Goal: Task Accomplishment & Management: Manage account settings

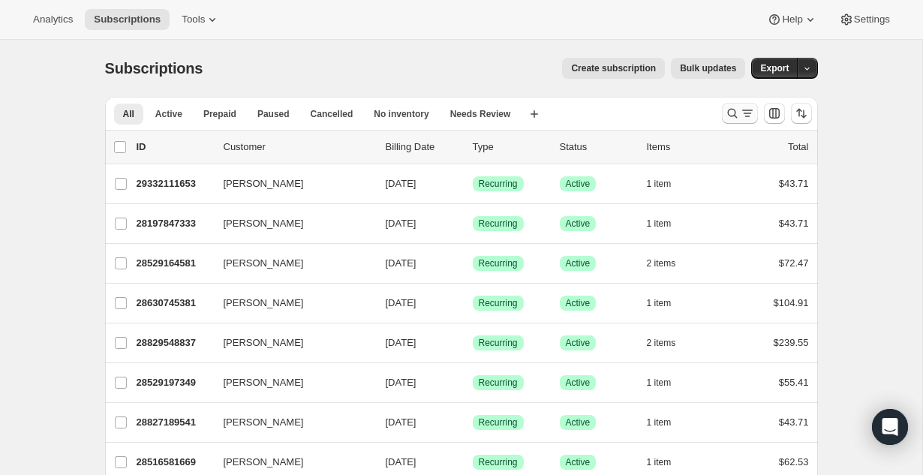
click at [740, 115] on icon "Search and filter results" at bounding box center [747, 113] width 15 height 15
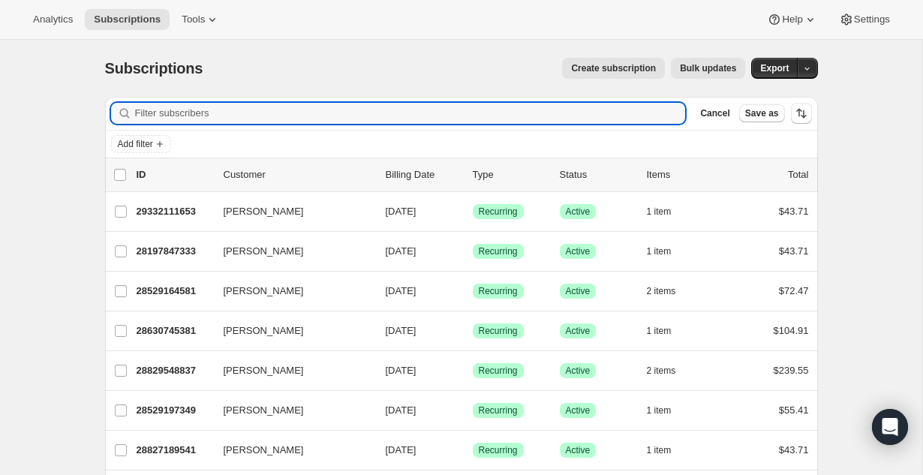
paste input "[PERSON_NAME]"
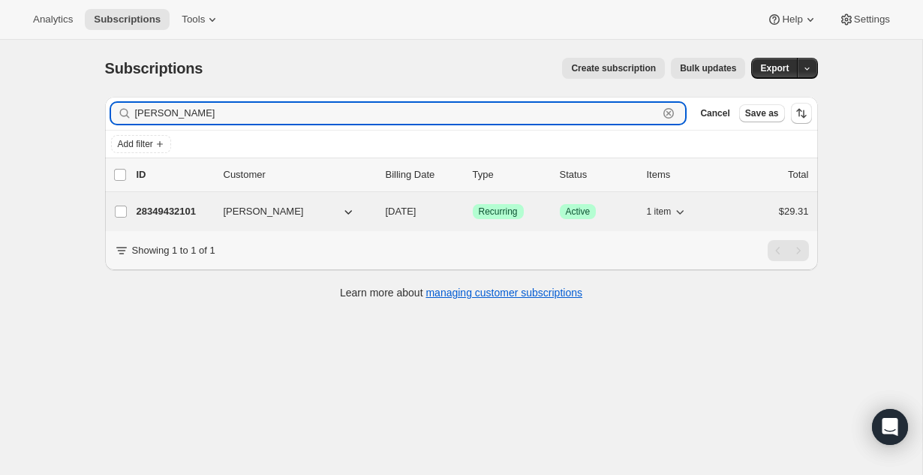
type input "[PERSON_NAME]"
click at [197, 211] on p "28349432101" at bounding box center [174, 211] width 75 height 15
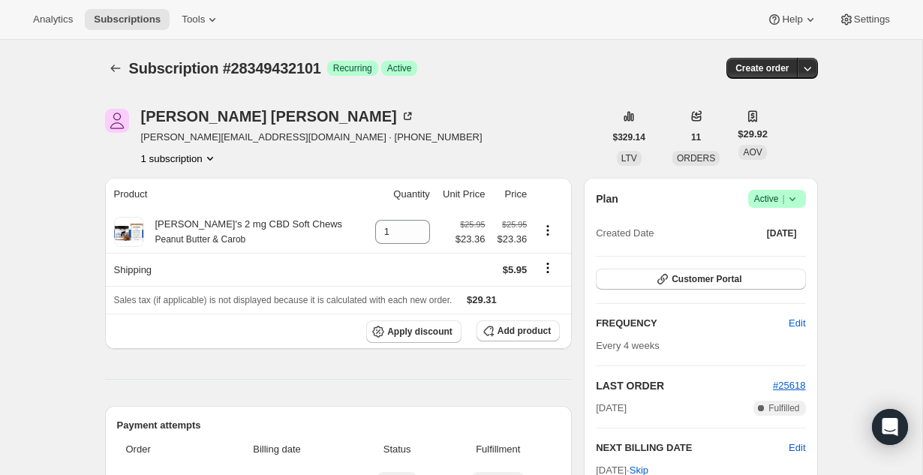
click at [797, 200] on icon at bounding box center [792, 198] width 15 height 15
click at [769, 247] on span "Cancel subscription" at bounding box center [772, 254] width 85 height 15
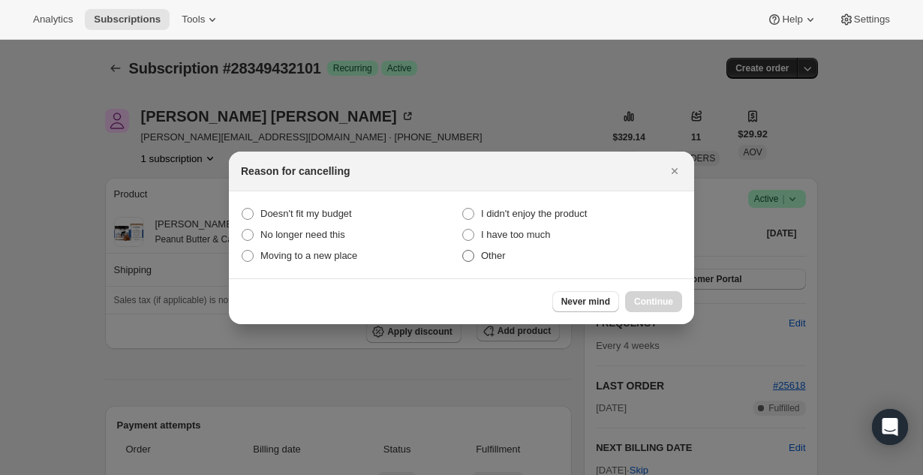
click at [472, 256] on span ":rbv:" at bounding box center [468, 256] width 12 height 12
click at [463, 251] on input "Other" at bounding box center [462, 250] width 1 height 1
radio input "true"
click at [677, 304] on button "Continue" at bounding box center [653, 301] width 57 height 21
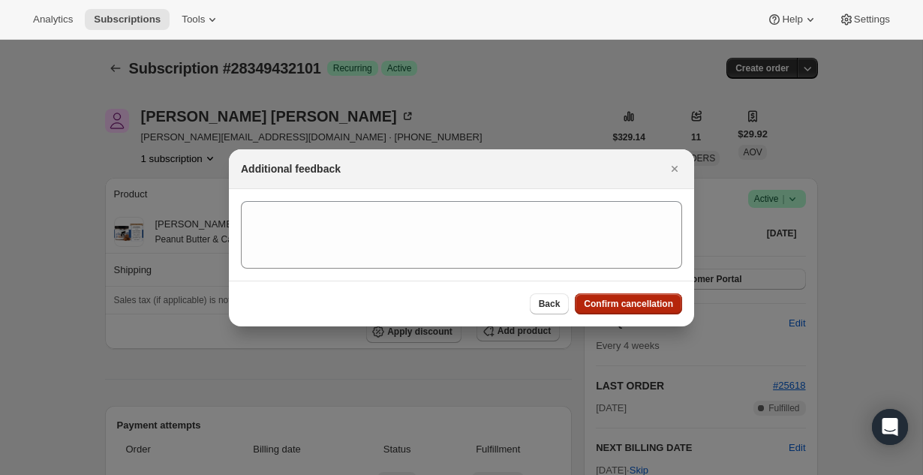
click at [647, 299] on span "Confirm cancellation" at bounding box center [628, 304] width 89 height 12
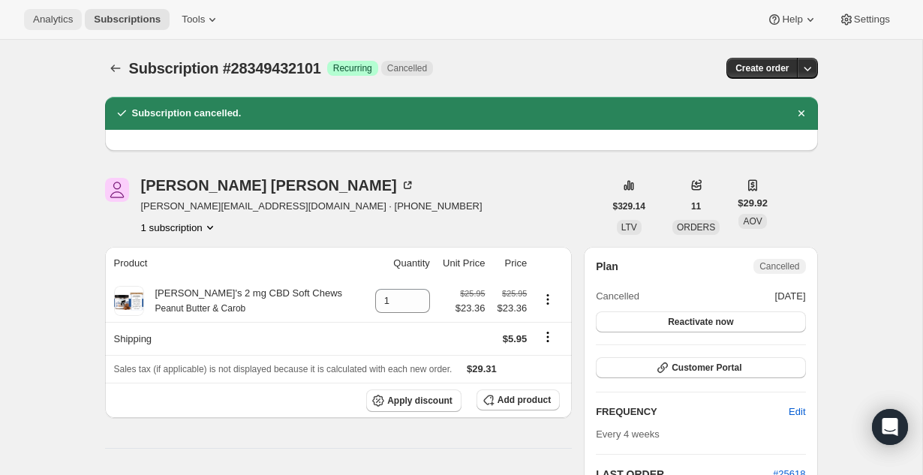
click at [66, 19] on span "Analytics" at bounding box center [53, 20] width 40 height 12
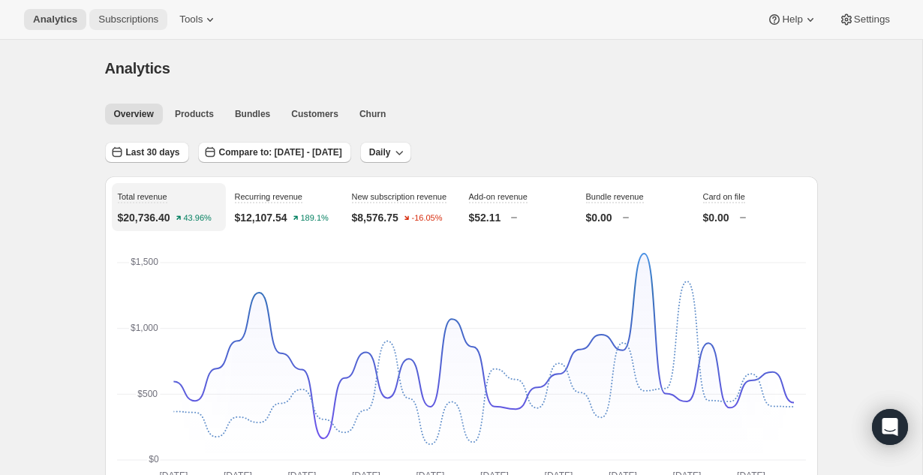
click at [136, 20] on span "Subscriptions" at bounding box center [128, 20] width 60 height 12
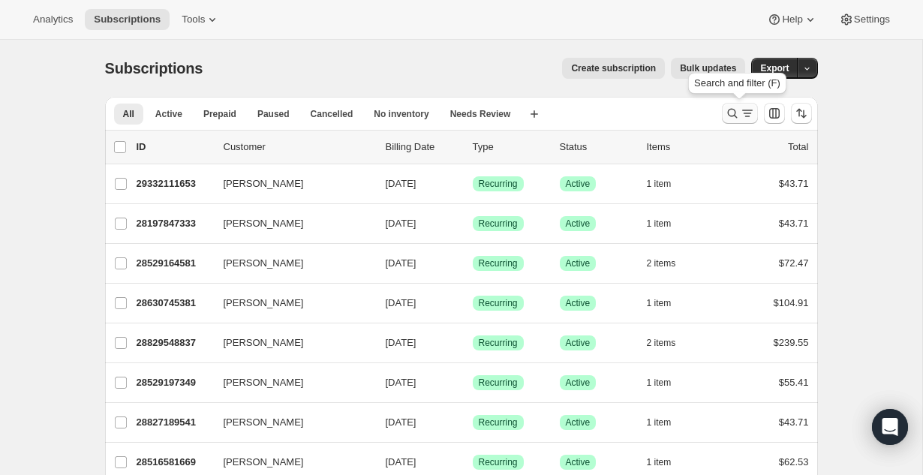
click at [732, 106] on icon "Search and filter results" at bounding box center [732, 113] width 15 height 15
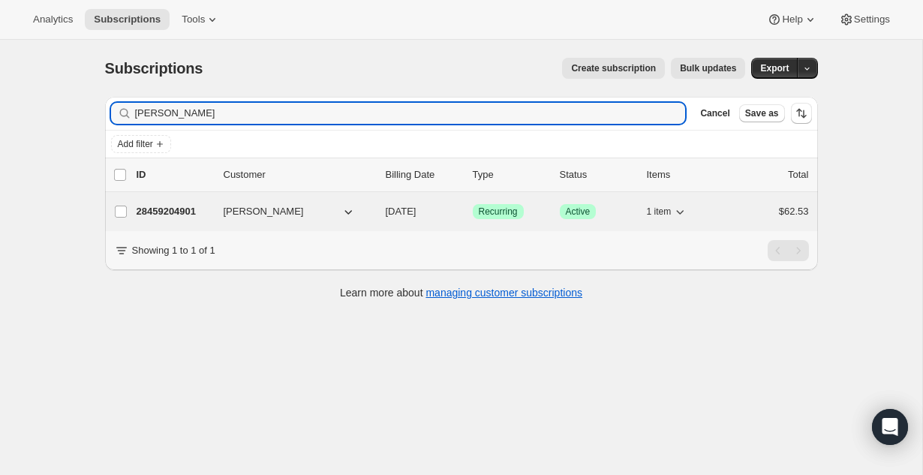
type input "[PERSON_NAME]"
click at [165, 212] on p "28459204901" at bounding box center [174, 211] width 75 height 15
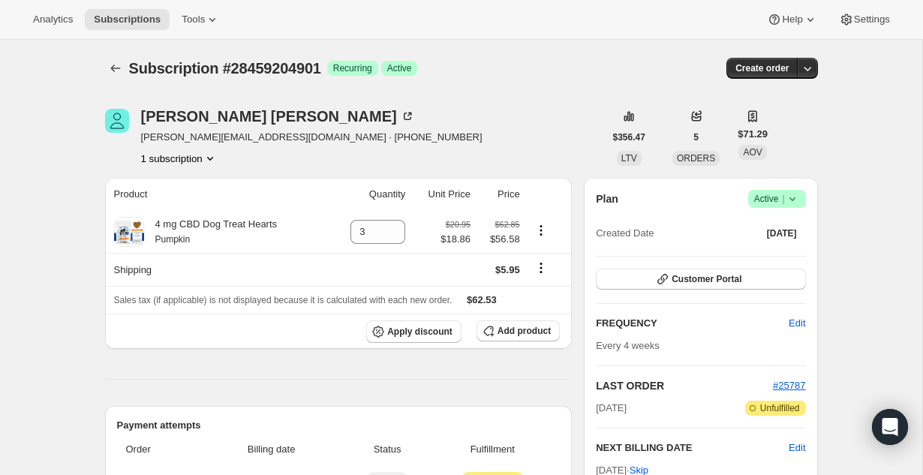
click at [792, 195] on icon at bounding box center [792, 198] width 15 height 15
click at [768, 253] on span "Cancel subscription" at bounding box center [772, 253] width 85 height 11
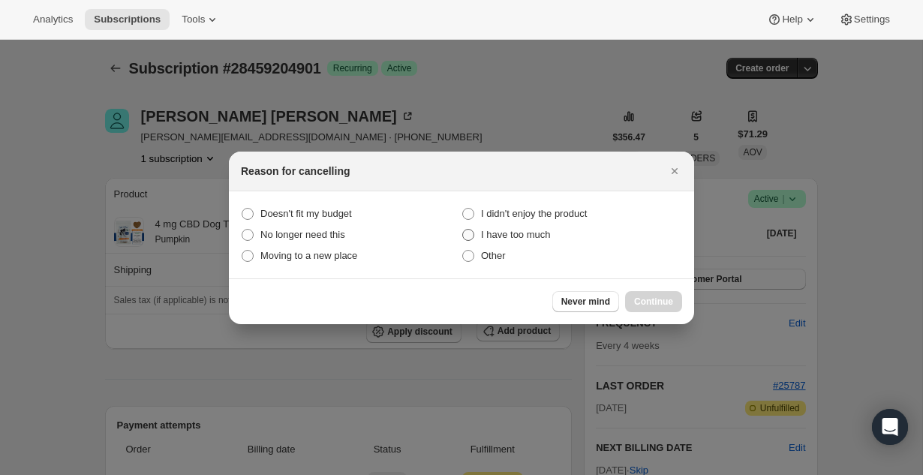
click at [473, 237] on span ":rtu:" at bounding box center [468, 235] width 12 height 12
click at [463, 230] on much "I have too much" at bounding box center [462, 229] width 1 height 1
radio much "true"
click at [638, 298] on span "Continue" at bounding box center [653, 302] width 39 height 12
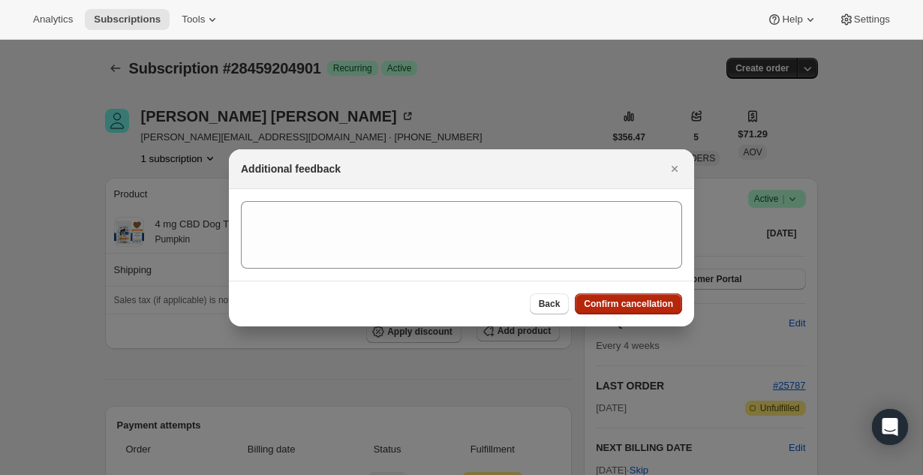
click at [638, 298] on span "Confirm cancellation" at bounding box center [628, 304] width 89 height 12
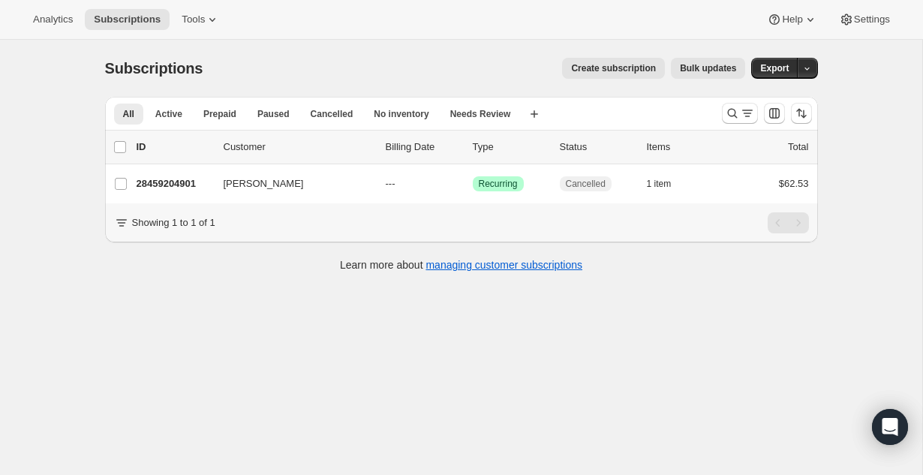
click at [720, 120] on div at bounding box center [767, 113] width 102 height 30
click at [730, 118] on icon "Search and filter results" at bounding box center [732, 113] width 15 height 15
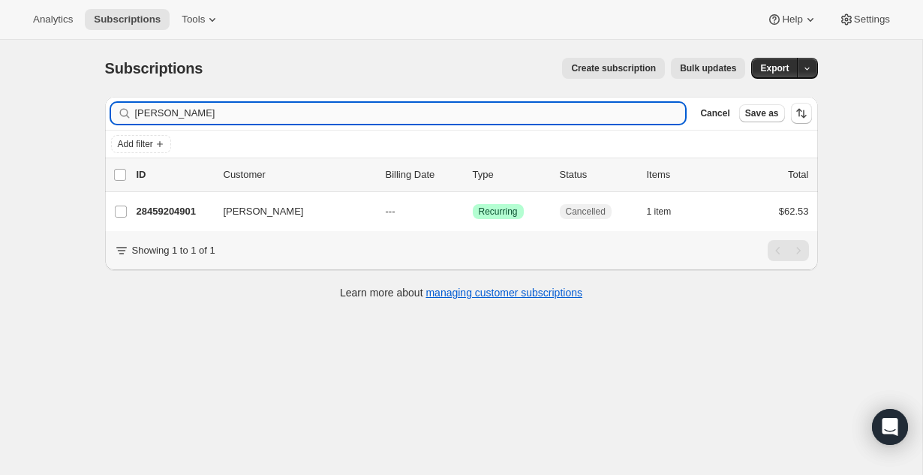
click at [230, 112] on input "[PERSON_NAME]" at bounding box center [410, 113] width 551 height 21
type input "b.abt@icloud.com"
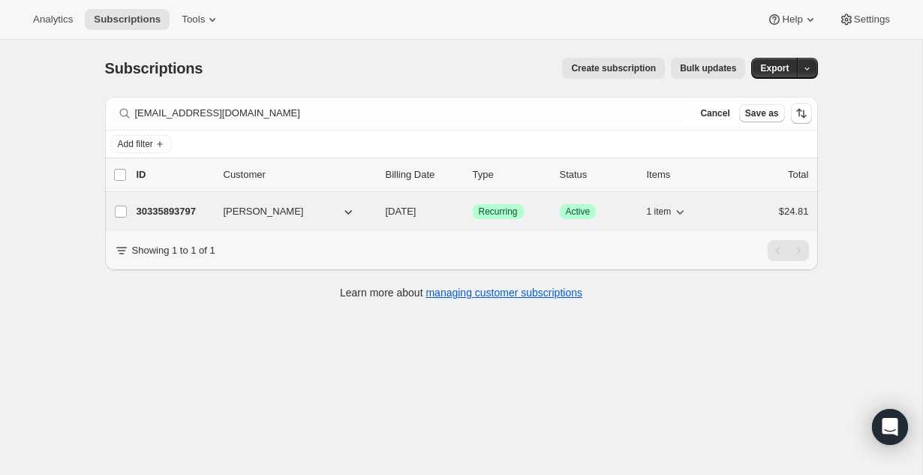
click at [186, 207] on p "30335893797" at bounding box center [174, 211] width 75 height 15
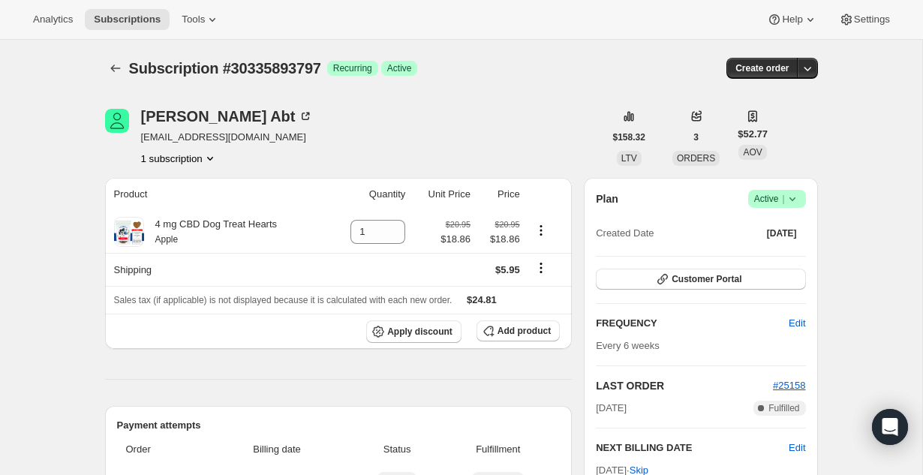
click at [792, 197] on icon at bounding box center [792, 198] width 15 height 15
click at [773, 257] on span "Cancel subscription" at bounding box center [772, 253] width 85 height 11
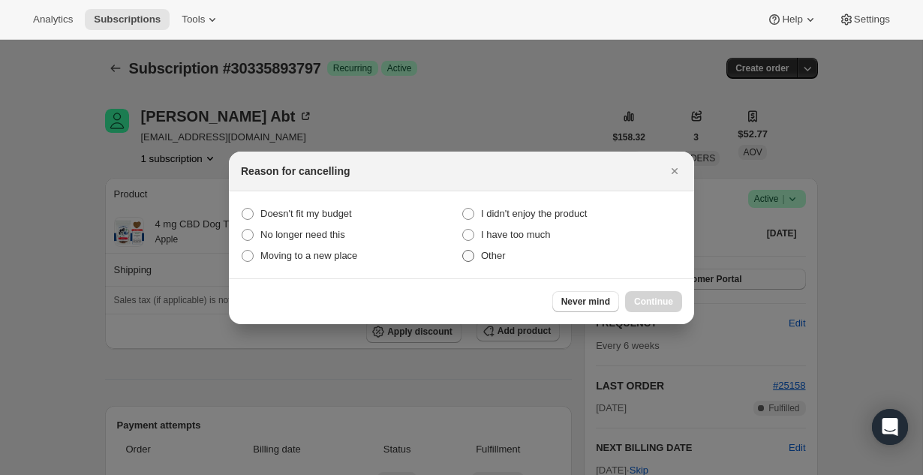
click at [470, 254] on span ":r2p:" at bounding box center [468, 256] width 12 height 12
click at [463, 251] on input "Other" at bounding box center [462, 250] width 1 height 1
radio input "true"
click at [644, 303] on span "Continue" at bounding box center [653, 302] width 39 height 12
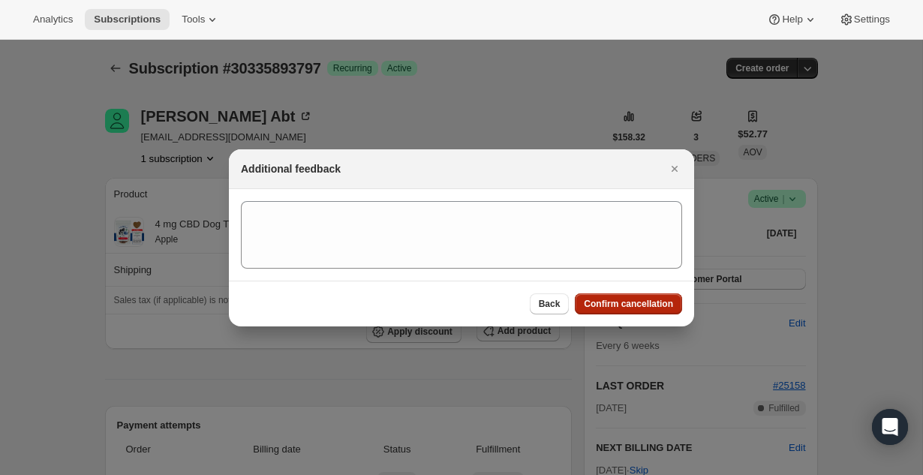
click at [644, 303] on span "Confirm cancellation" at bounding box center [628, 304] width 89 height 12
